Goal: Task Accomplishment & Management: Use online tool/utility

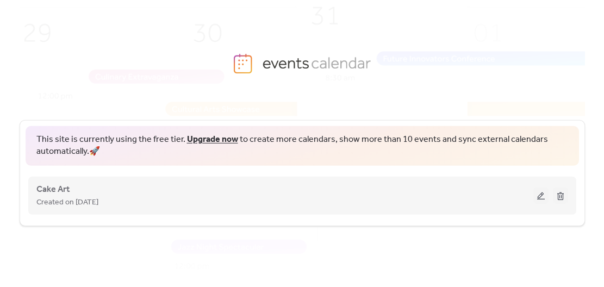
click at [542, 197] on button at bounding box center [541, 196] width 15 height 16
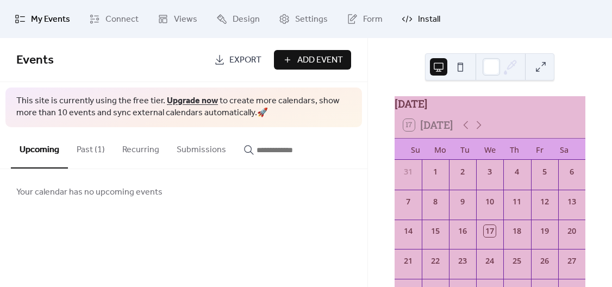
click at [418, 22] on span "Install" at bounding box center [429, 19] width 22 height 13
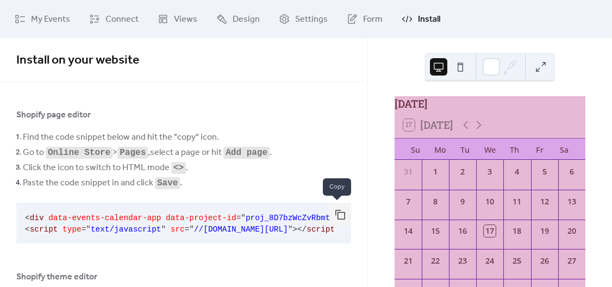
click at [338, 216] on button "button" at bounding box center [341, 215] width 22 height 24
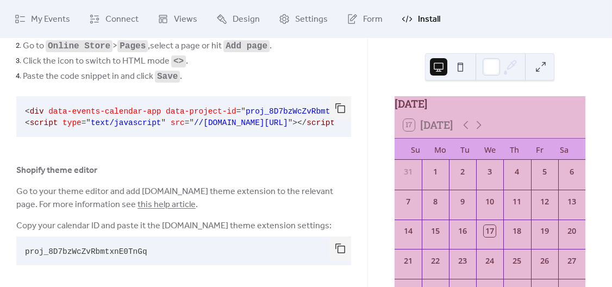
scroll to position [114, 0]
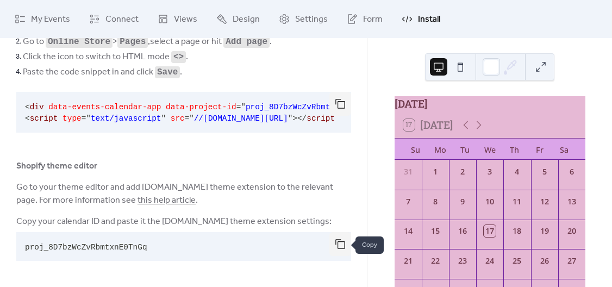
click at [337, 242] on button "button" at bounding box center [341, 244] width 22 height 24
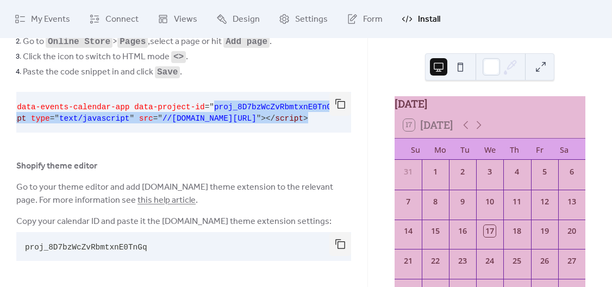
scroll to position [0, 56]
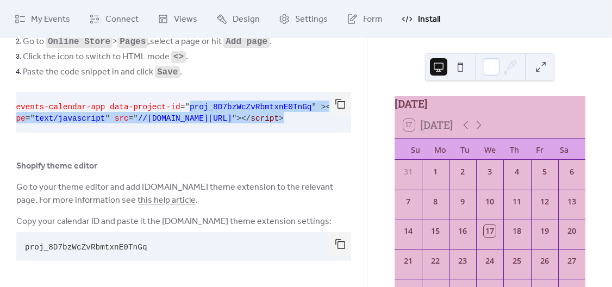
drag, startPoint x: 227, startPoint y: 103, endPoint x: 267, endPoint y: 121, distance: 43.8
click at [267, 121] on pre "< div data-events-calendar-app data-project-id = " proj_8D7bzWcZvRbmtxnE0TnGq "…" at bounding box center [175, 112] width 318 height 41
copy code "proj_8D7bzWcZvRbmtxnE0TnGq " > </ div > < script type = " text/javascript " src…"
